Goal: Obtain resource: Obtain resource

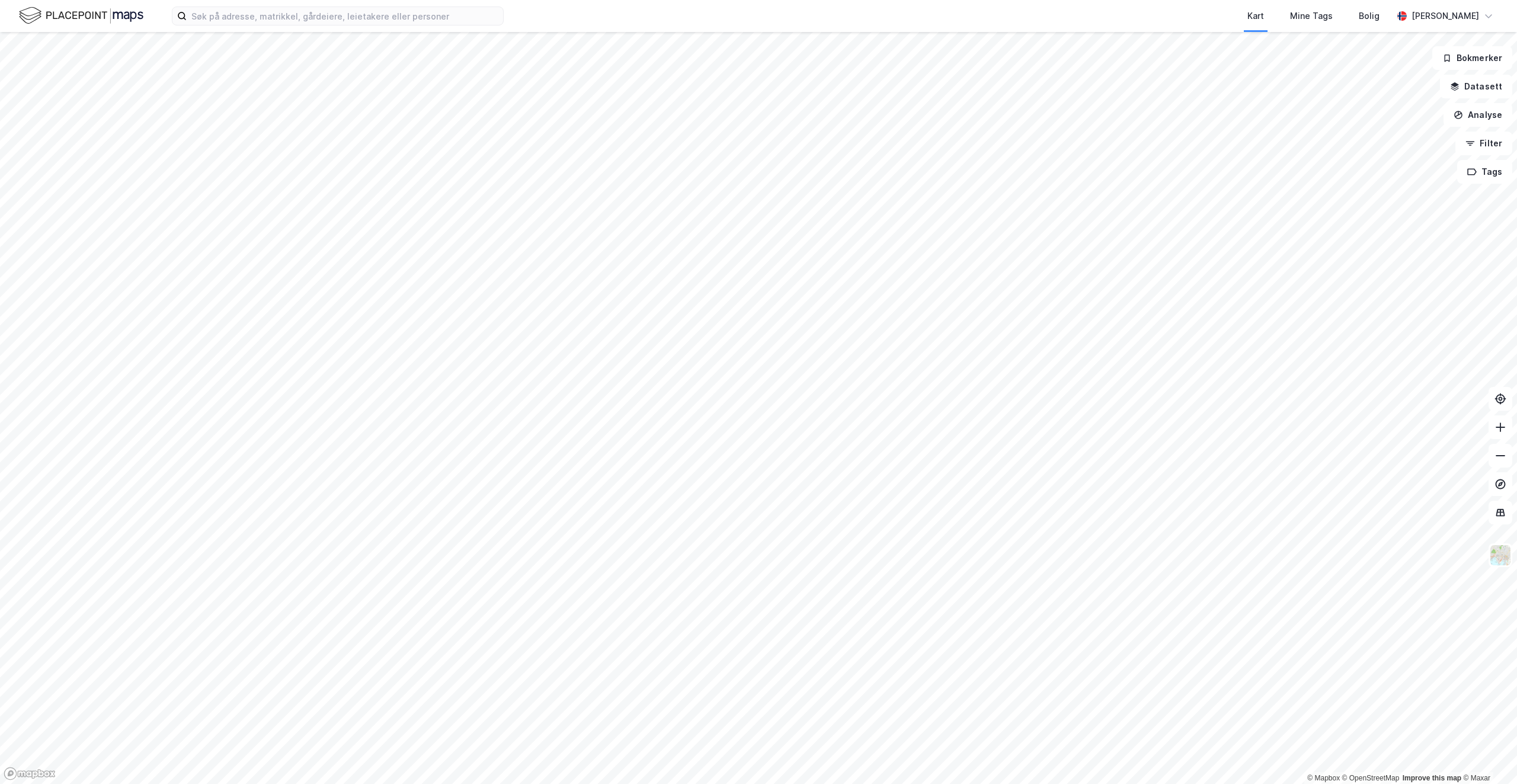
click at [237, 26] on div "Kart Mine Tags Bolig [PERSON_NAME]" at bounding box center [758, 16] width 1517 height 32
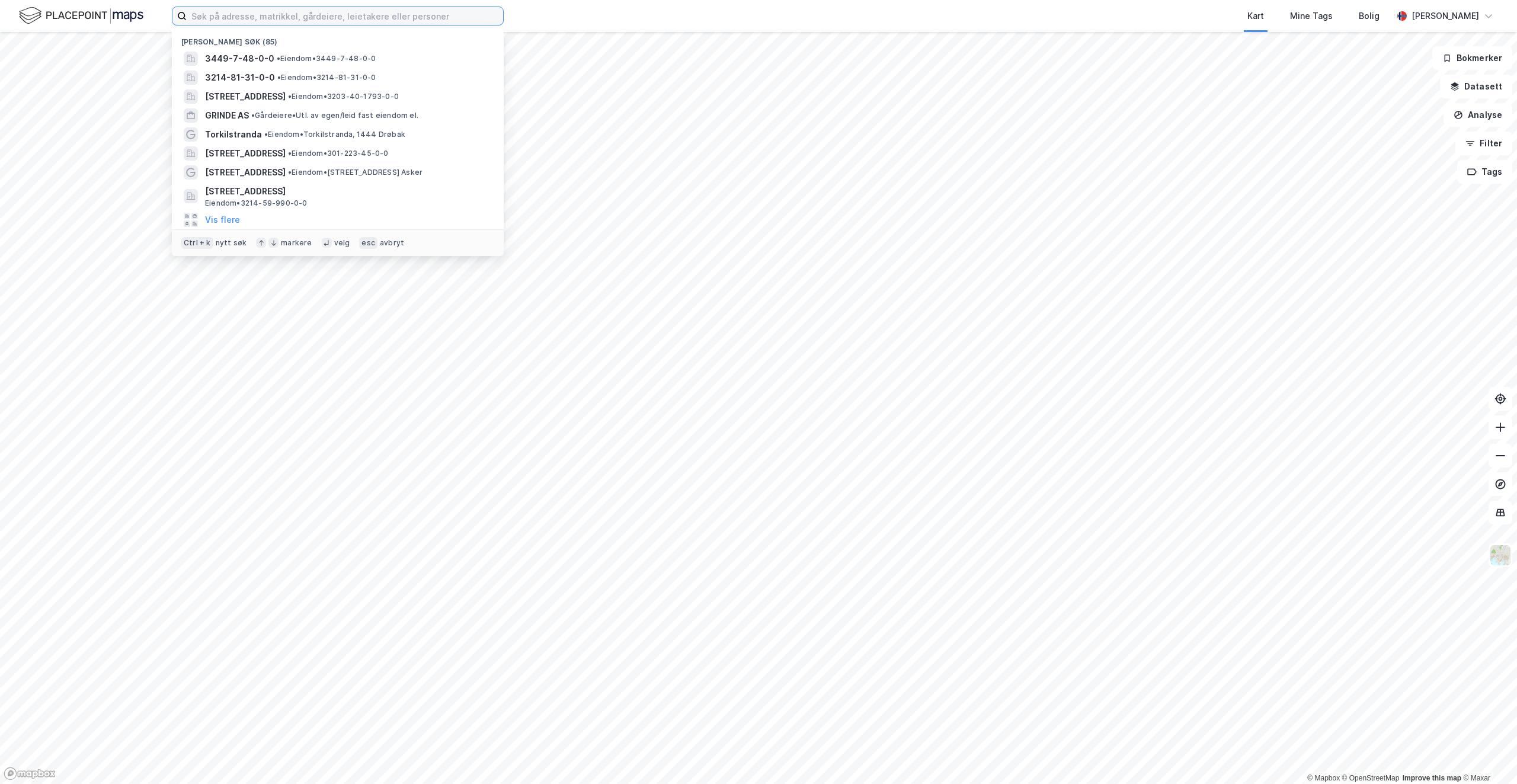
click at [233, 20] on input at bounding box center [345, 15] width 317 height 18
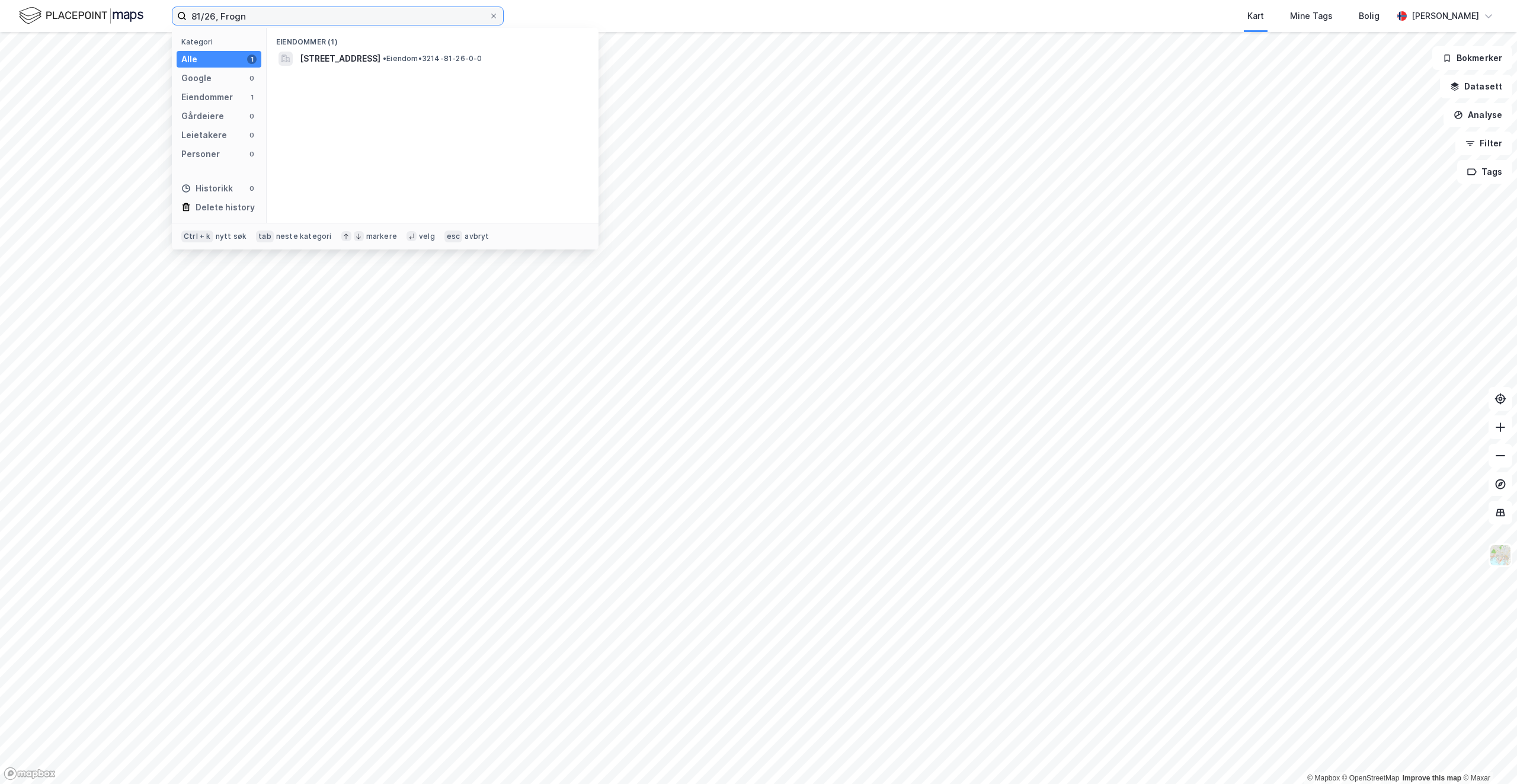
type input "81/26, Frogn"
click at [381, 63] on span "Vestbyveien 51, 1444, DRØBAK, FROGN" at bounding box center [340, 59] width 81 height 14
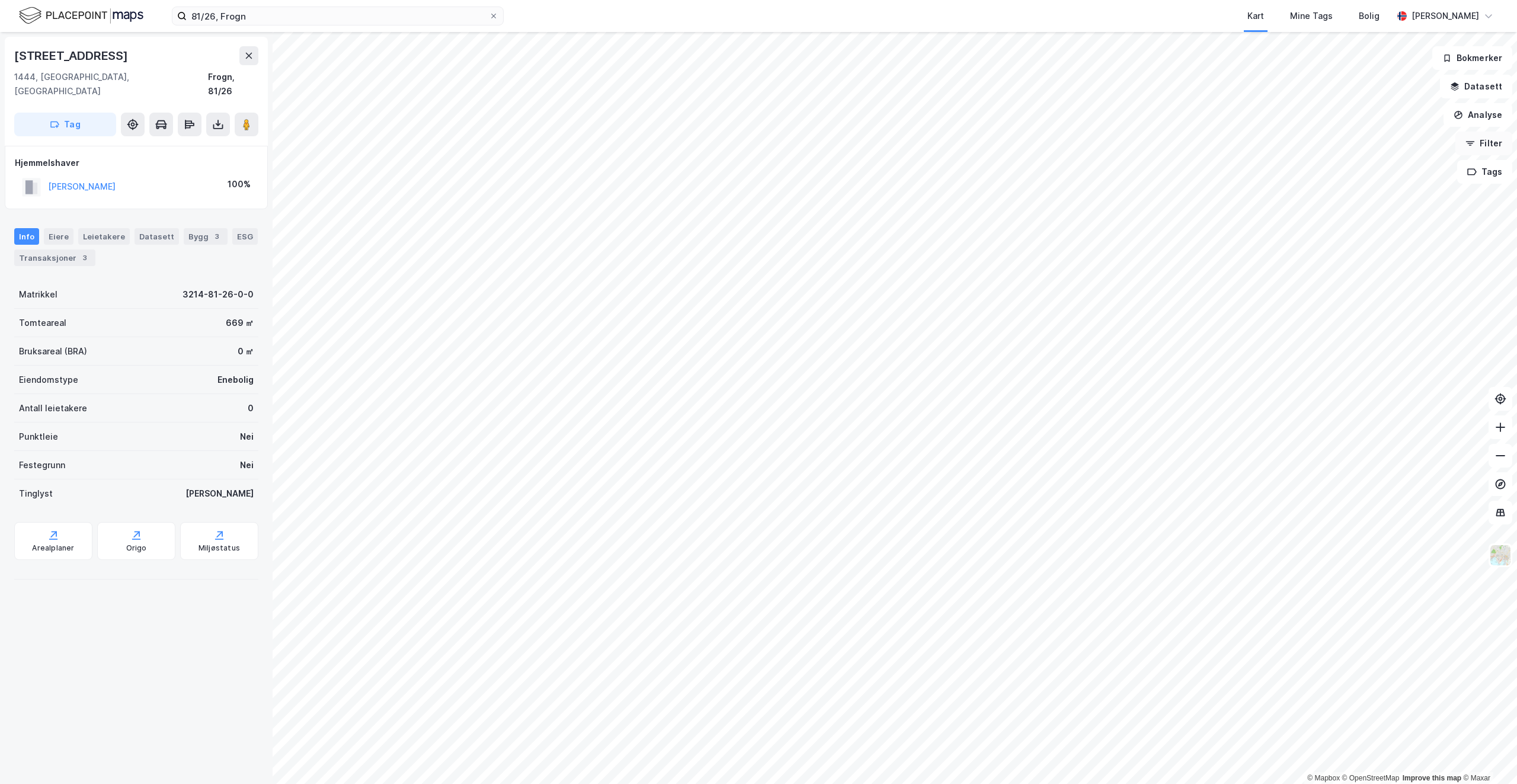
click at [1500, 142] on button "Filter" at bounding box center [1483, 143] width 57 height 24
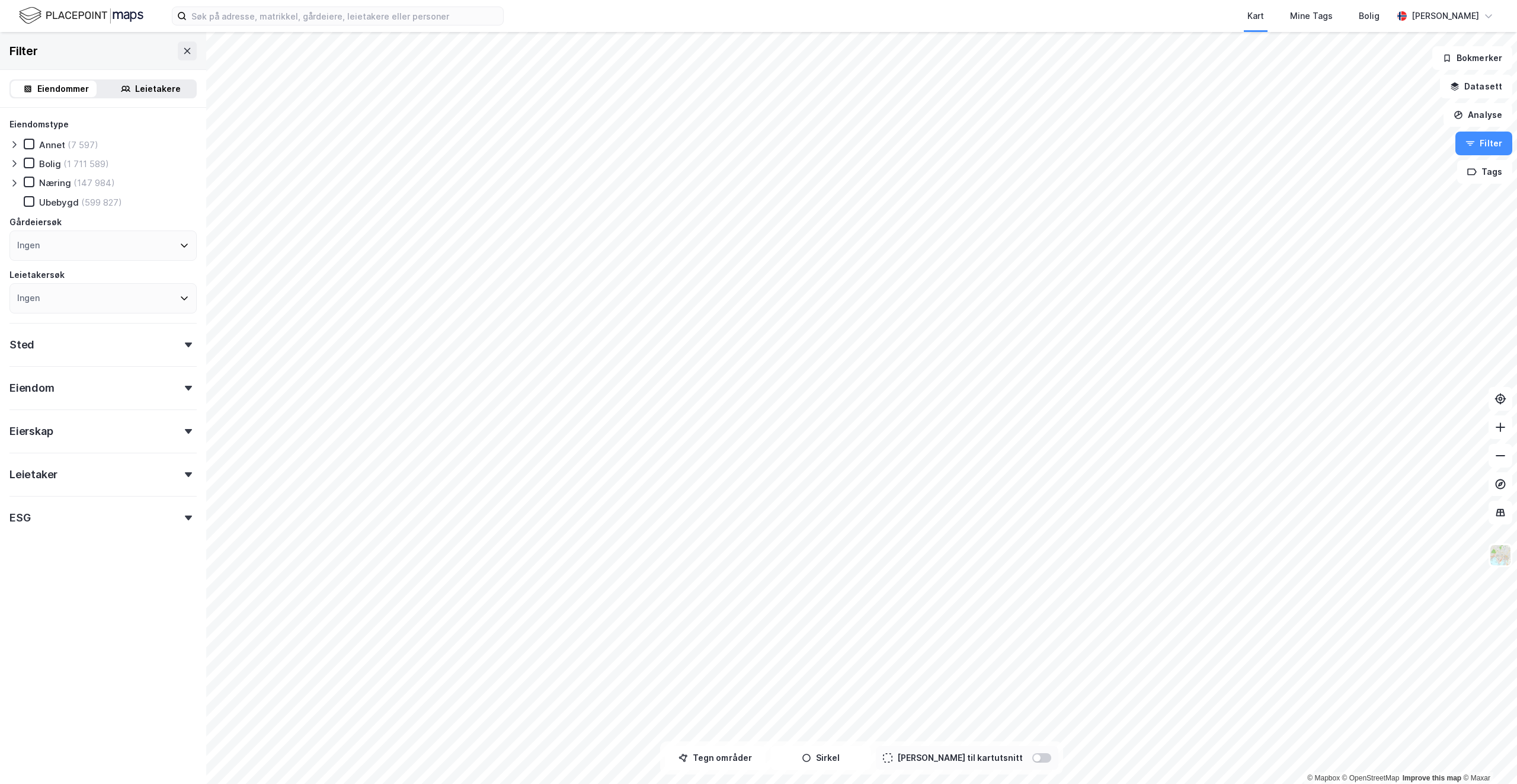
click at [80, 352] on div "Sted" at bounding box center [103, 339] width 188 height 34
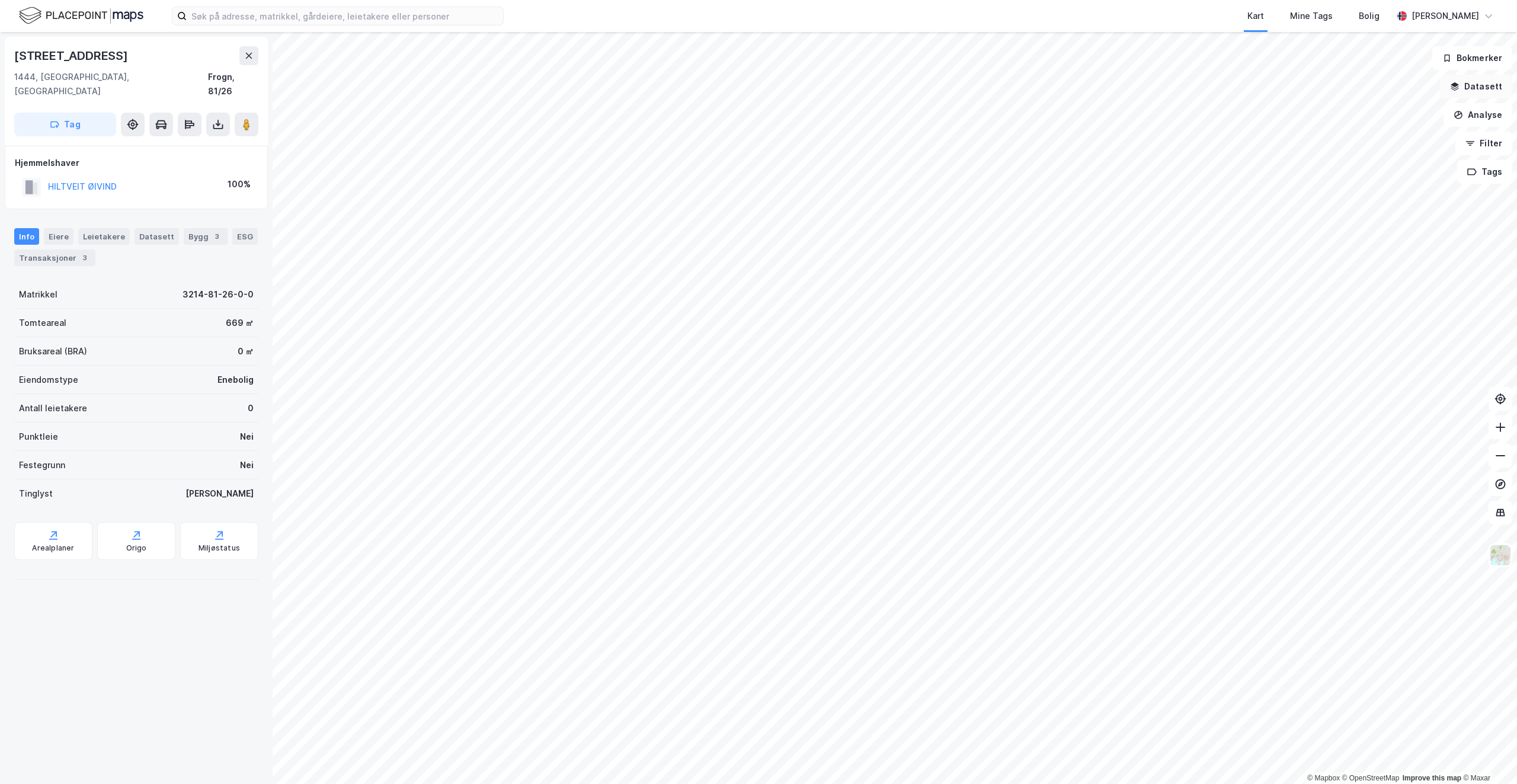
click at [1470, 83] on button "Datasett" at bounding box center [1476, 86] width 72 height 24
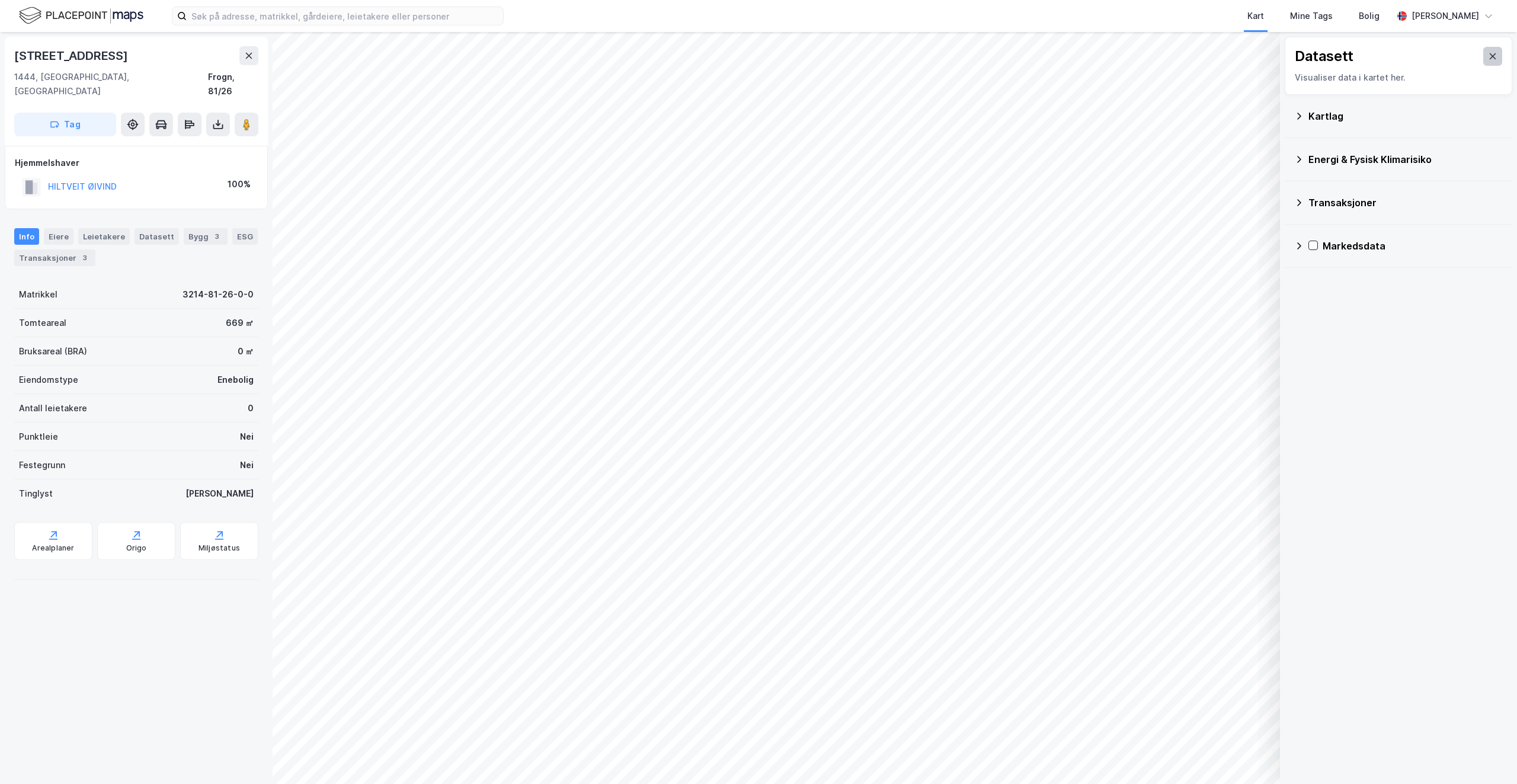
click at [1488, 59] on icon at bounding box center [1493, 56] width 9 height 9
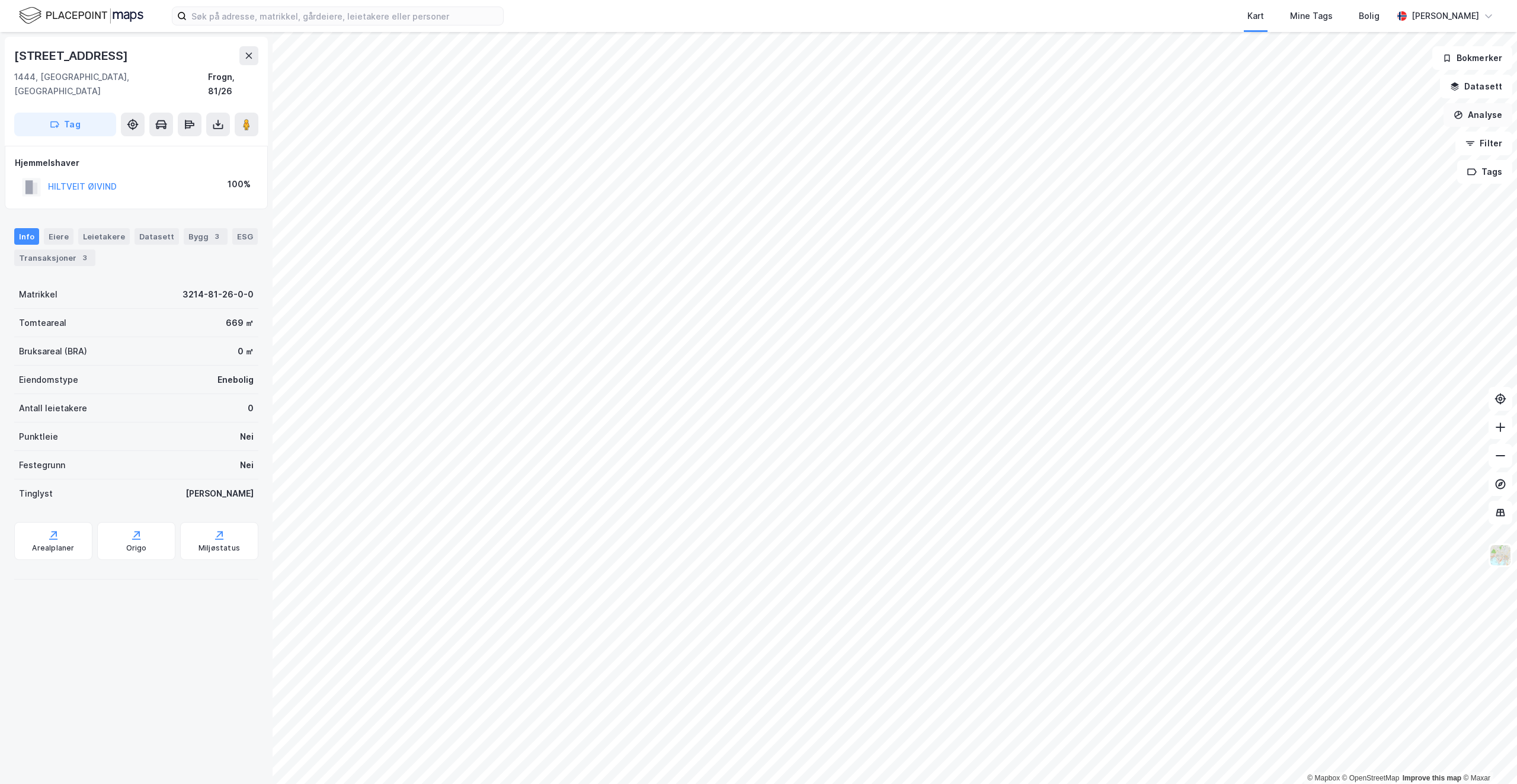
click at [1484, 114] on button "Analyse" at bounding box center [1478, 114] width 69 height 24
click at [1364, 120] on div "Mål avstand" at bounding box center [1374, 115] width 103 height 10
click at [741, 544] on div "0,3m" at bounding box center [741, 544] width 34 height 25
click at [1004, 758] on button "Lukk" at bounding box center [999, 757] width 54 height 24
click at [198, 74] on div "1444, [GEOGRAPHIC_DATA], Akershus Frogn, 81/26" at bounding box center [137, 84] width 244 height 28
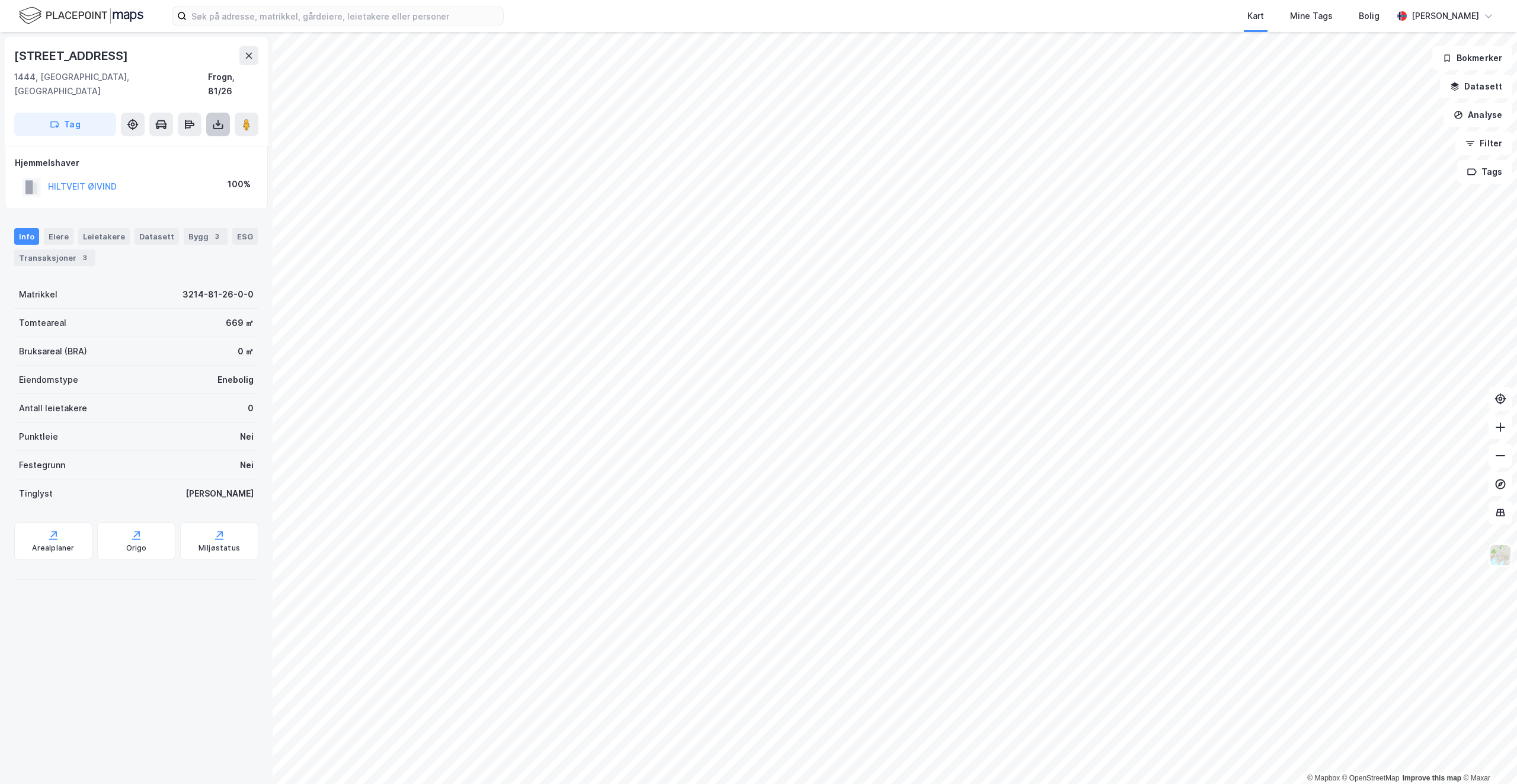
click at [218, 118] on icon at bounding box center [218, 124] width 12 height 12
click at [153, 162] on div "Last ned matrikkelrapport" at bounding box center [174, 167] width 98 height 9
click at [1499, 557] on img at bounding box center [1500, 555] width 23 height 23
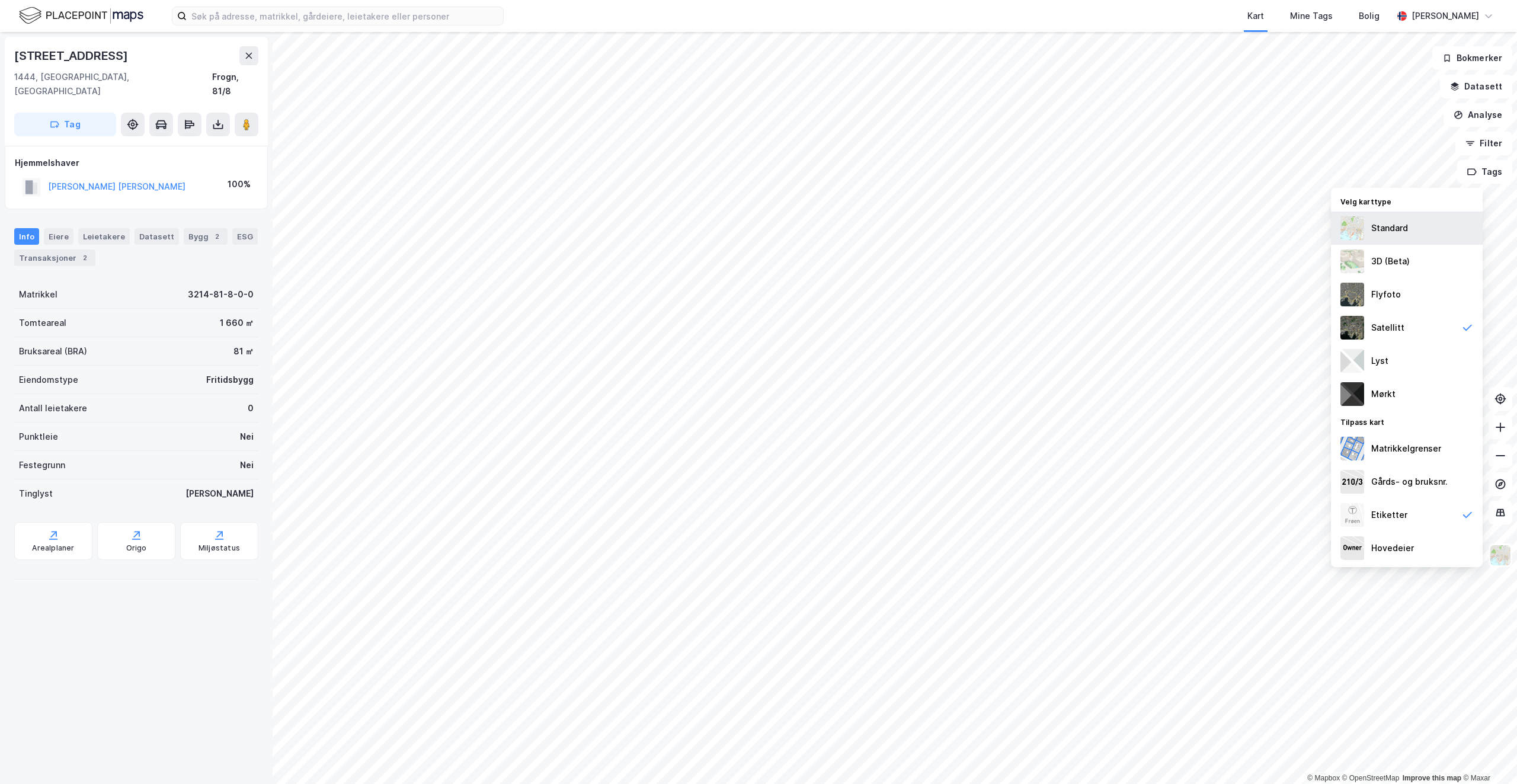
click at [1403, 222] on div "Standard" at bounding box center [1390, 228] width 37 height 14
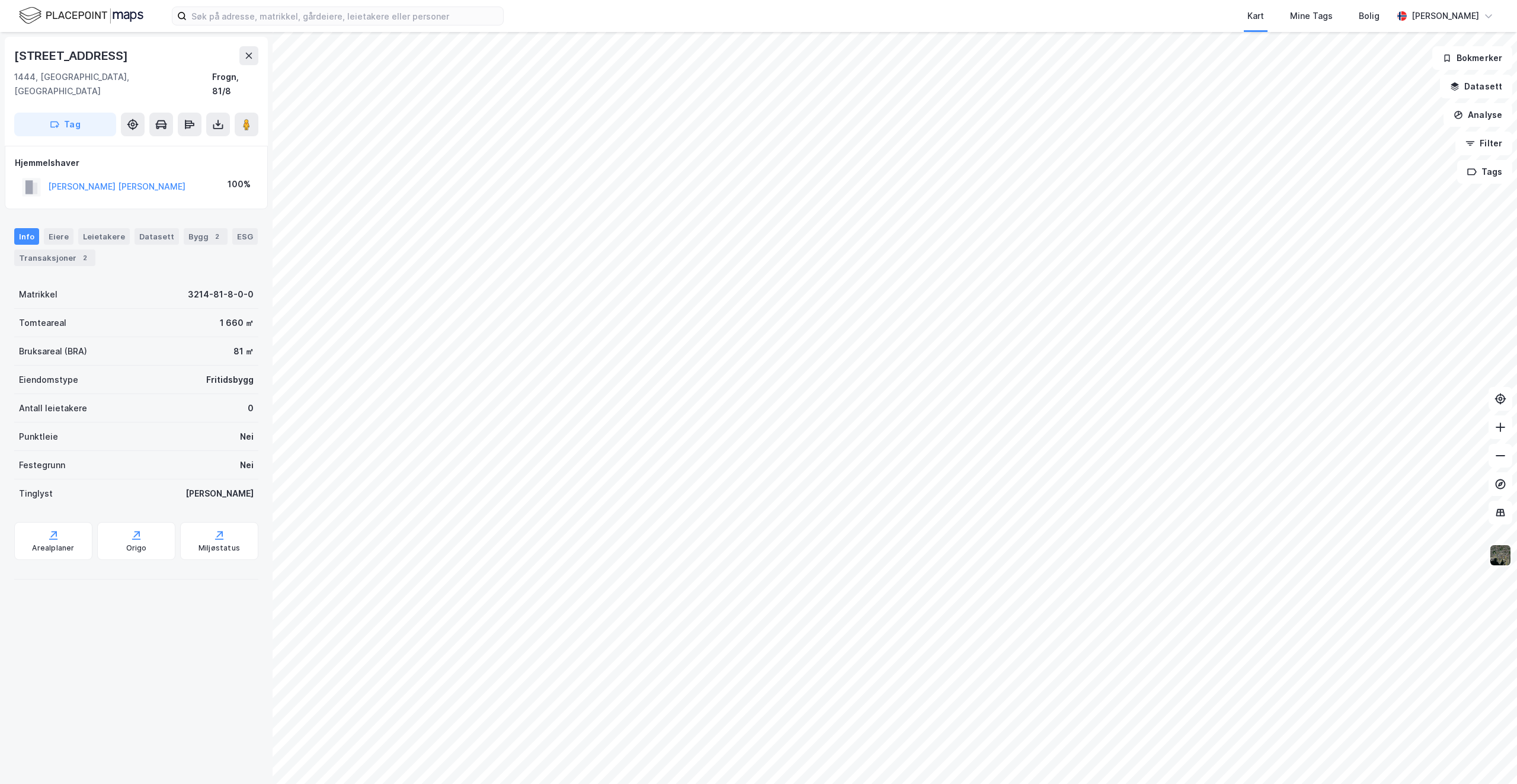
click at [1496, 560] on img at bounding box center [1500, 555] width 23 height 23
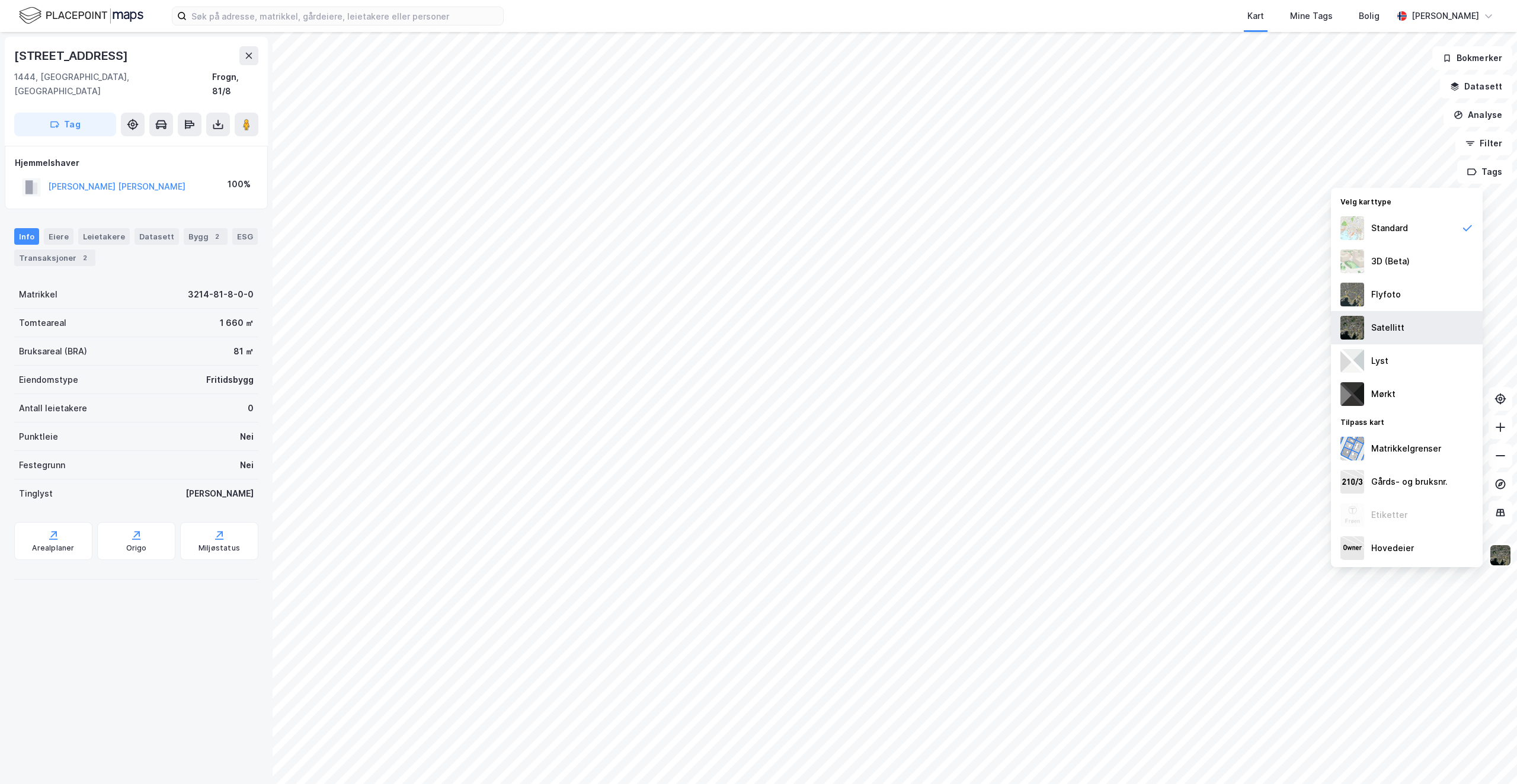
click at [1408, 328] on div "Satellitt" at bounding box center [1406, 328] width 152 height 34
click at [1401, 302] on div "Flyfoto" at bounding box center [1406, 294] width 152 height 34
click at [1401, 262] on div "3D (Beta)" at bounding box center [1390, 261] width 38 height 14
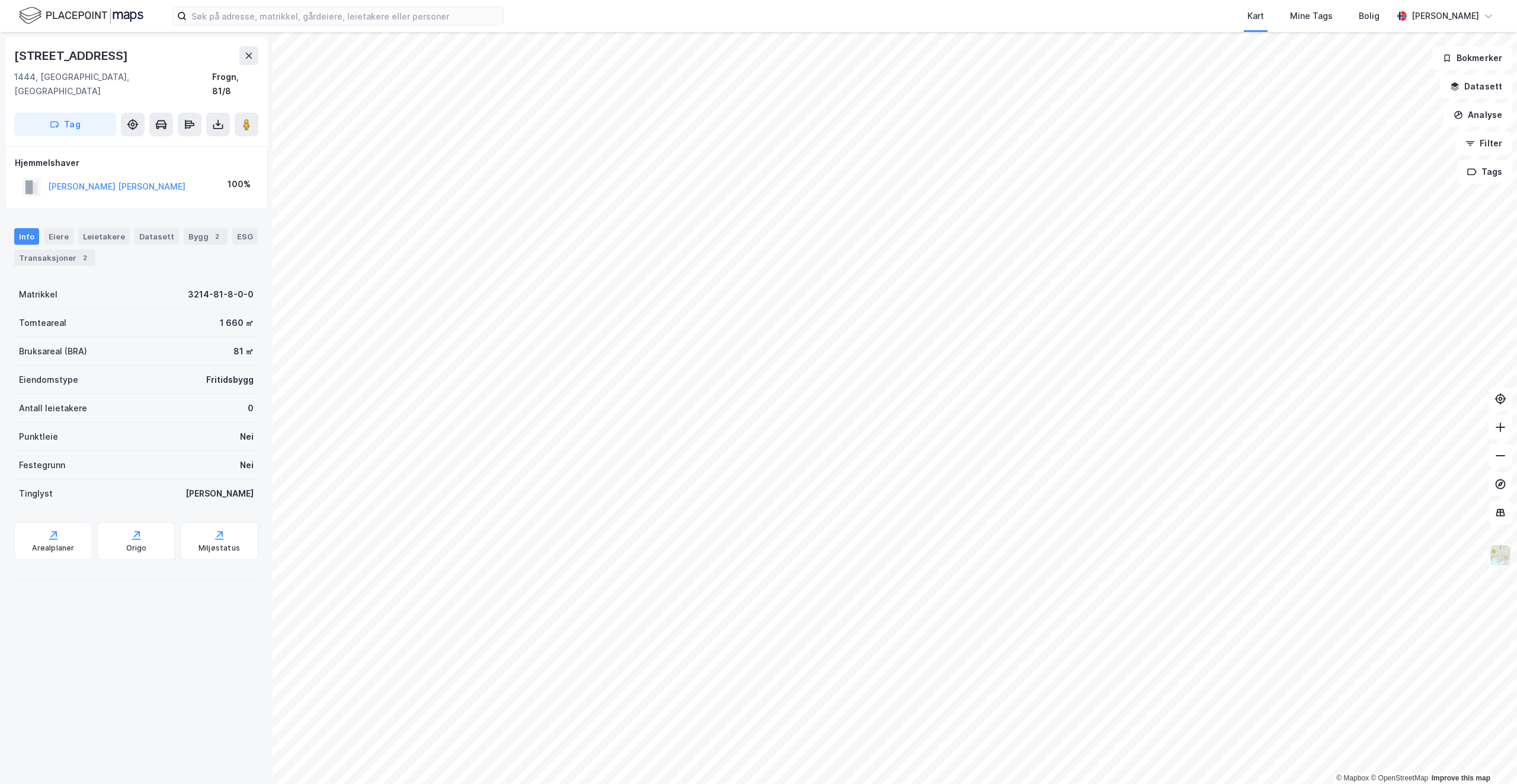
click at [1496, 561] on img at bounding box center [1500, 555] width 23 height 23
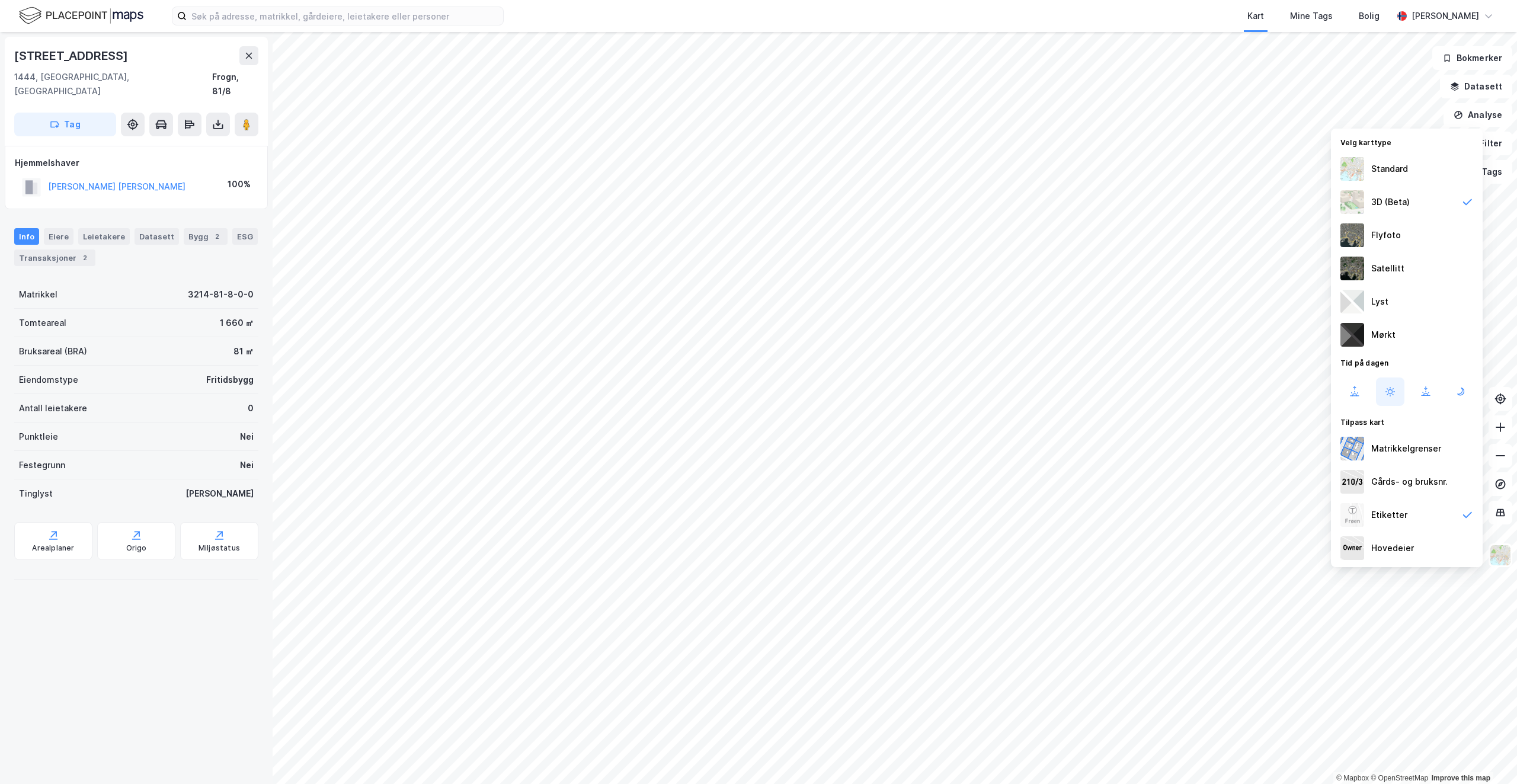
click at [1415, 238] on div "Flyfoto" at bounding box center [1406, 236] width 152 height 34
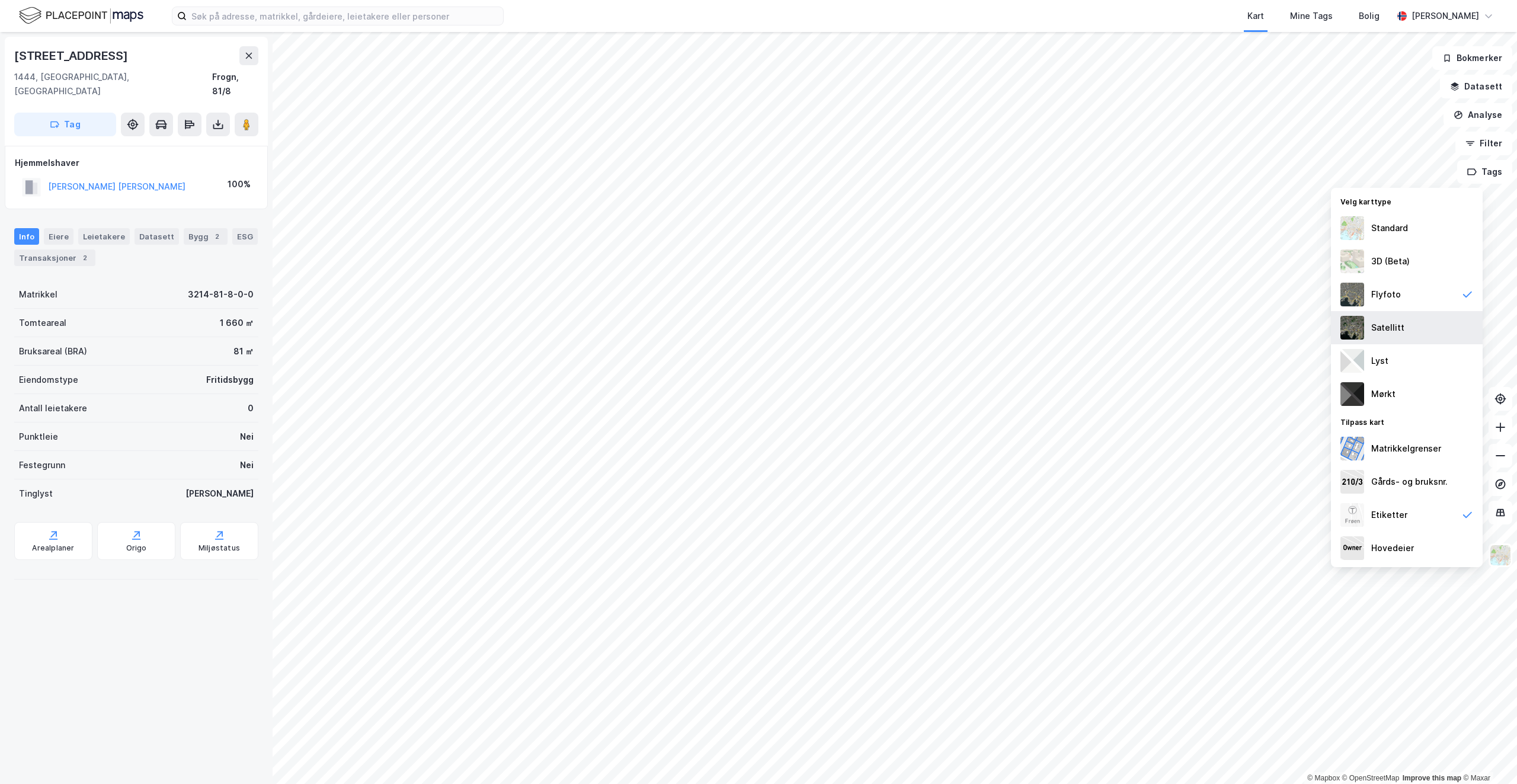
click at [1416, 329] on div "Satellitt" at bounding box center [1406, 328] width 152 height 34
